Goal: Communication & Community: Connect with others

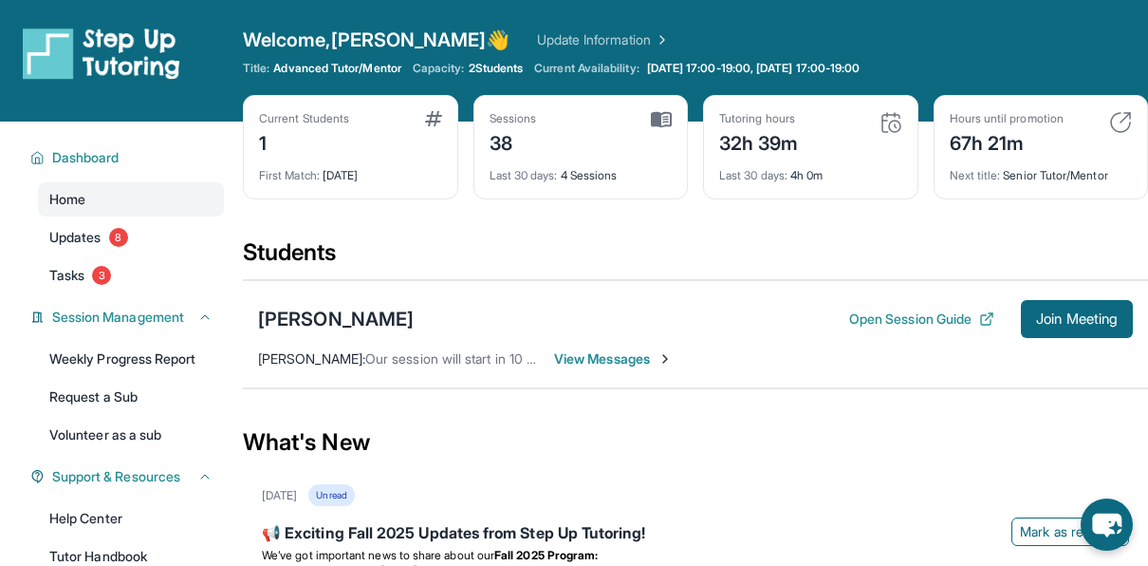
click at [584, 359] on span "View Messages" at bounding box center [613, 358] width 119 height 19
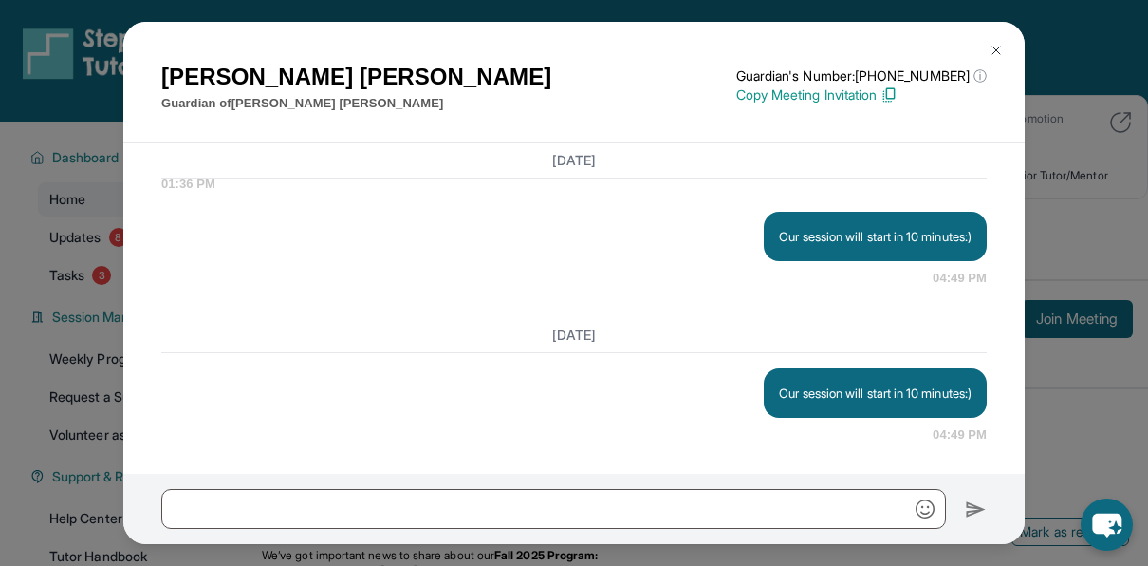
scroll to position [33978, 0]
drag, startPoint x: 747, startPoint y: 391, endPoint x: 956, endPoint y: 389, distance: 208.8
click at [956, 389] on p "Our session will start in 10 minutes:)" at bounding box center [875, 392] width 193 height 19
copy p "Our session will start in 10 minutes:)"
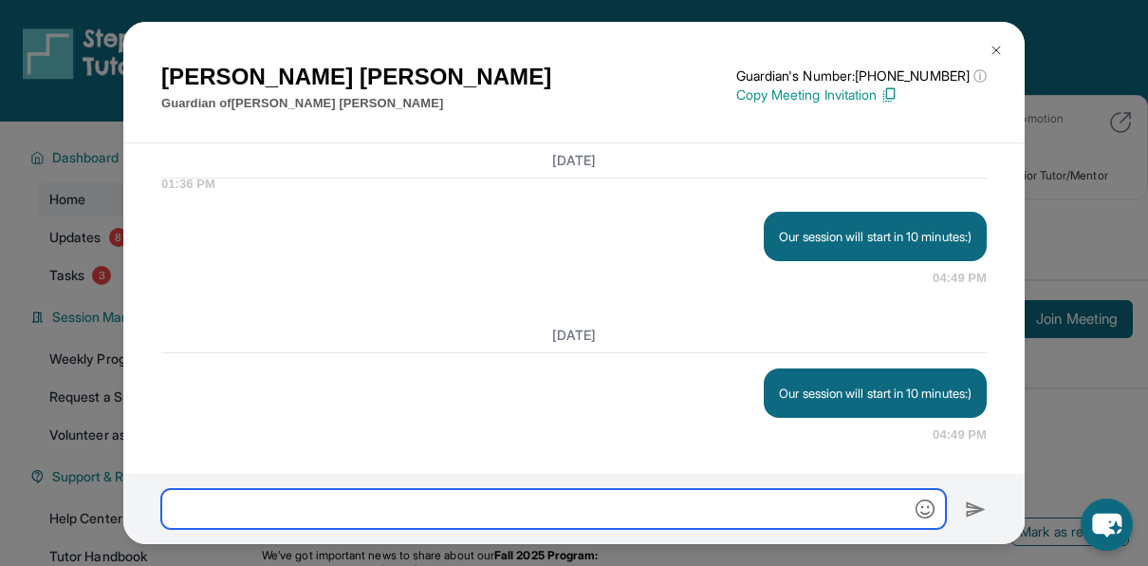
click at [807, 503] on input "text" at bounding box center [553, 509] width 785 height 40
paste input "**********"
type input "**********"
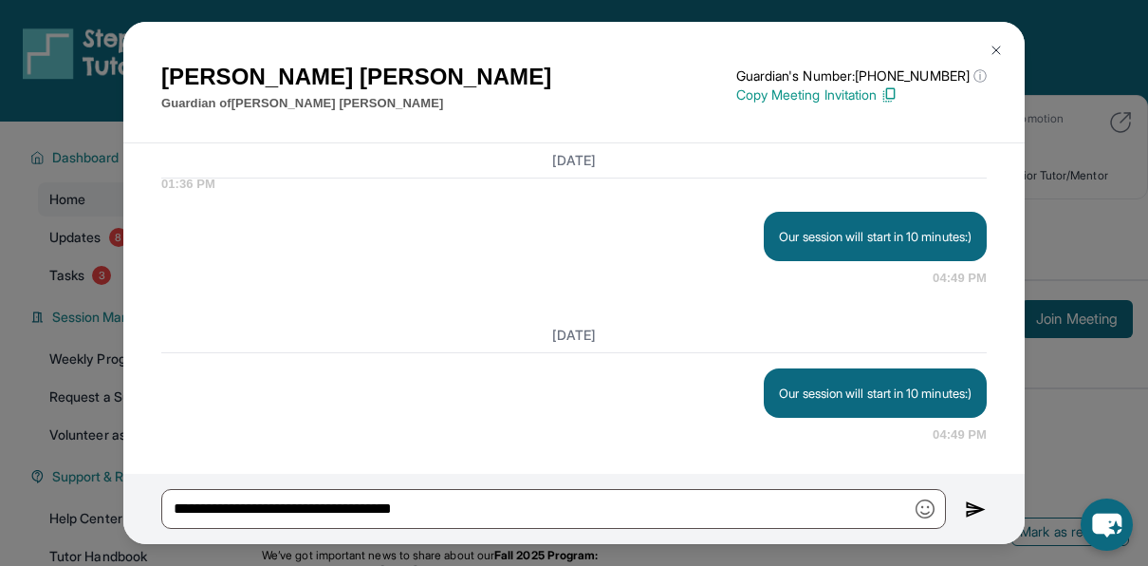
click at [973, 510] on img at bounding box center [976, 509] width 22 height 23
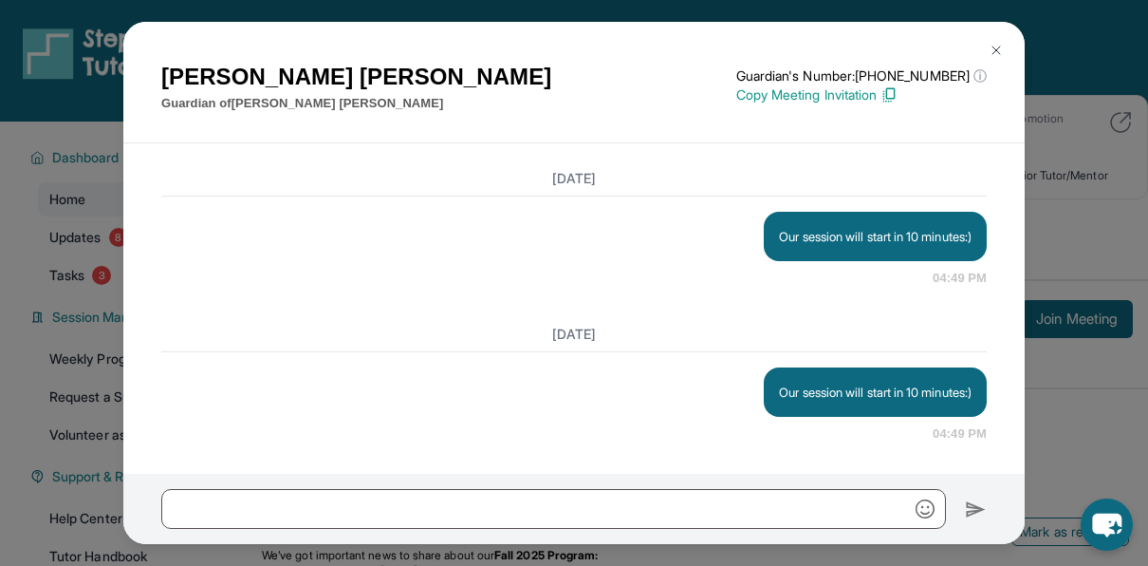
scroll to position [34134, 0]
click at [1003, 48] on img at bounding box center [996, 50] width 15 height 15
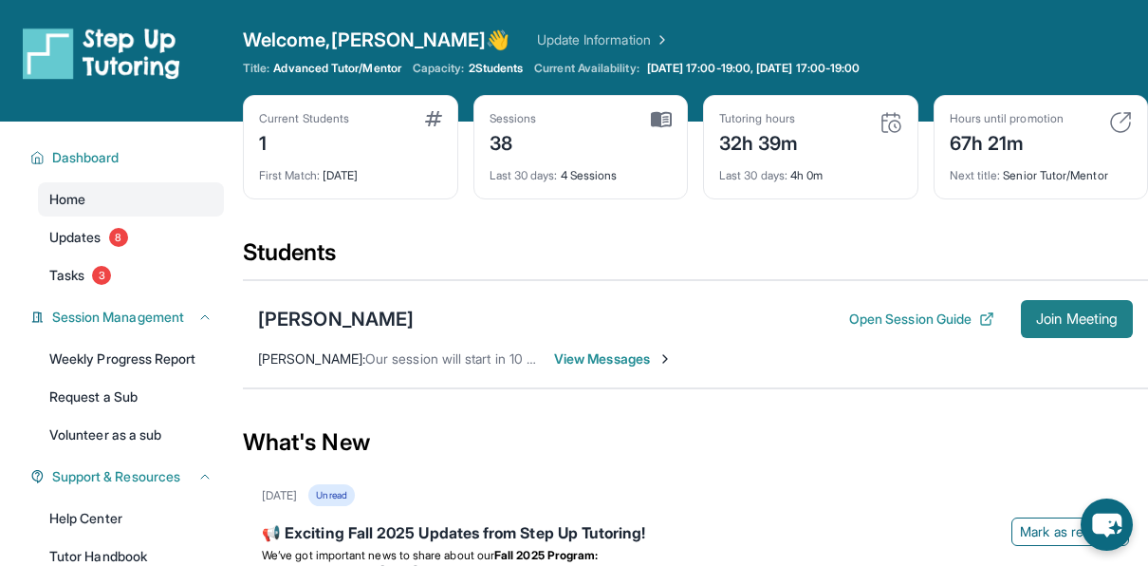
click at [1067, 332] on button "Join Meeting" at bounding box center [1077, 319] width 112 height 38
click at [361, 328] on div "[PERSON_NAME]" at bounding box center [336, 319] width 156 height 27
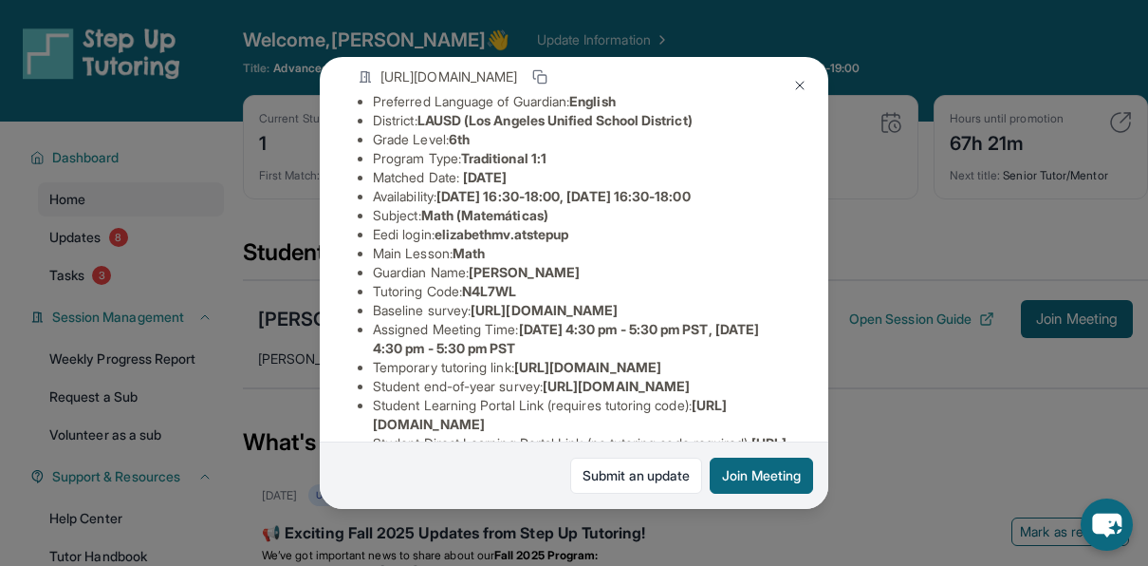
scroll to position [141, 0]
drag, startPoint x: 441, startPoint y: 247, endPoint x: 594, endPoint y: 250, distance: 152.8
click at [594, 243] on li "Eedi login : [PERSON_NAME].atstepup" at bounding box center [582, 233] width 418 height 19
copy span "elizabethmv.atstepup"
